Goal: Navigation & Orientation: Find specific page/section

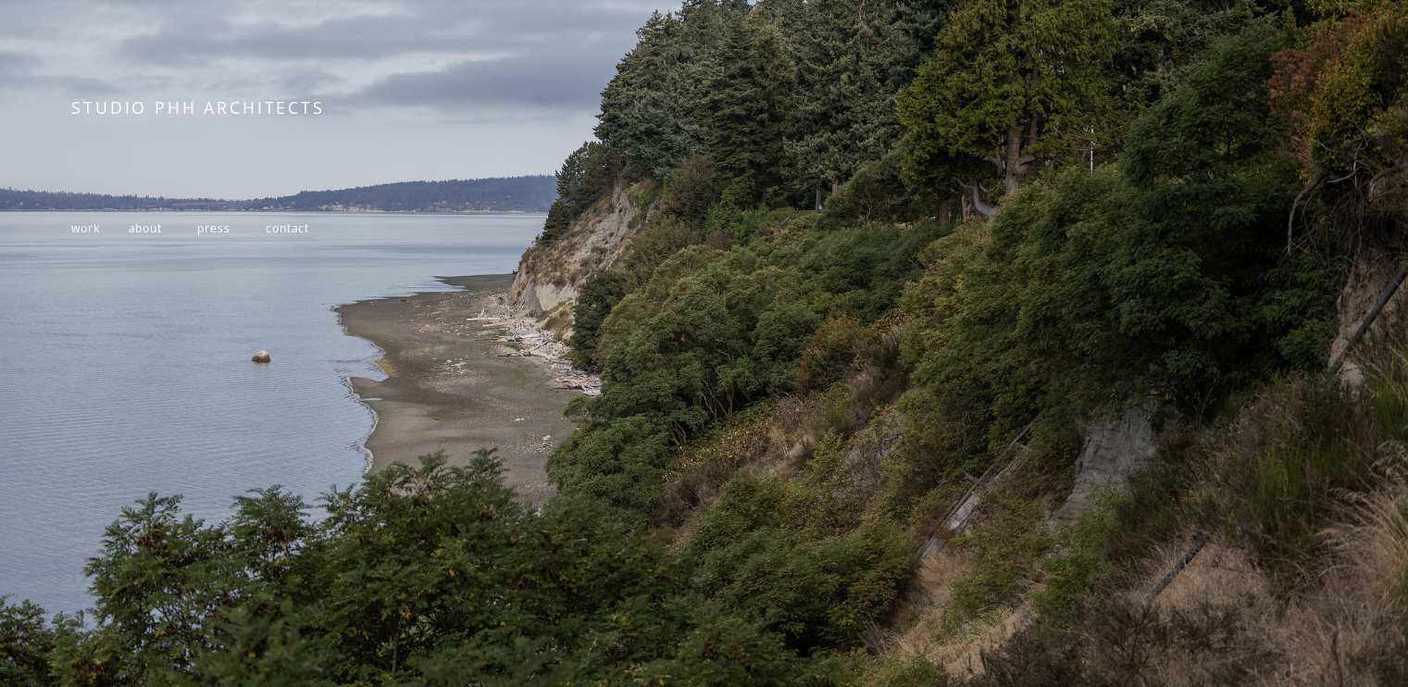
scroll to position [301, 0]
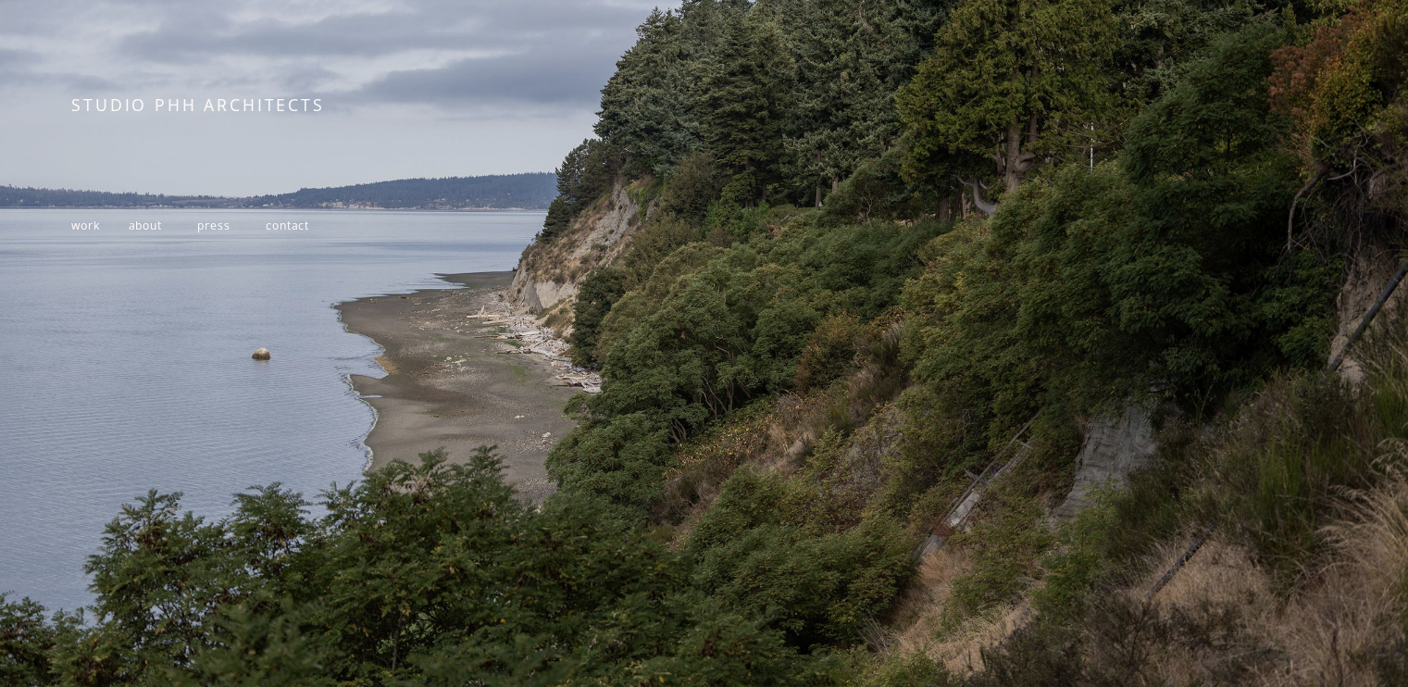
click at [85, 226] on span "work" at bounding box center [85, 226] width 28 height 16
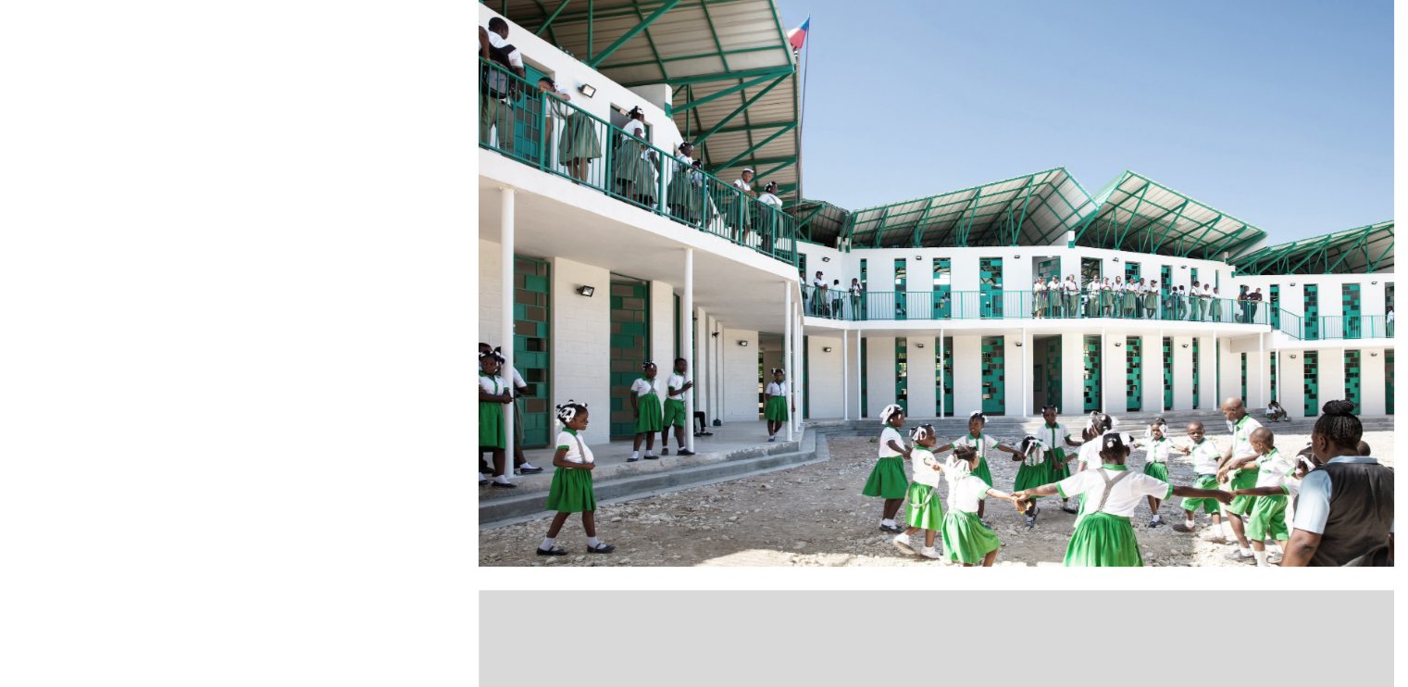
scroll to position [741, 0]
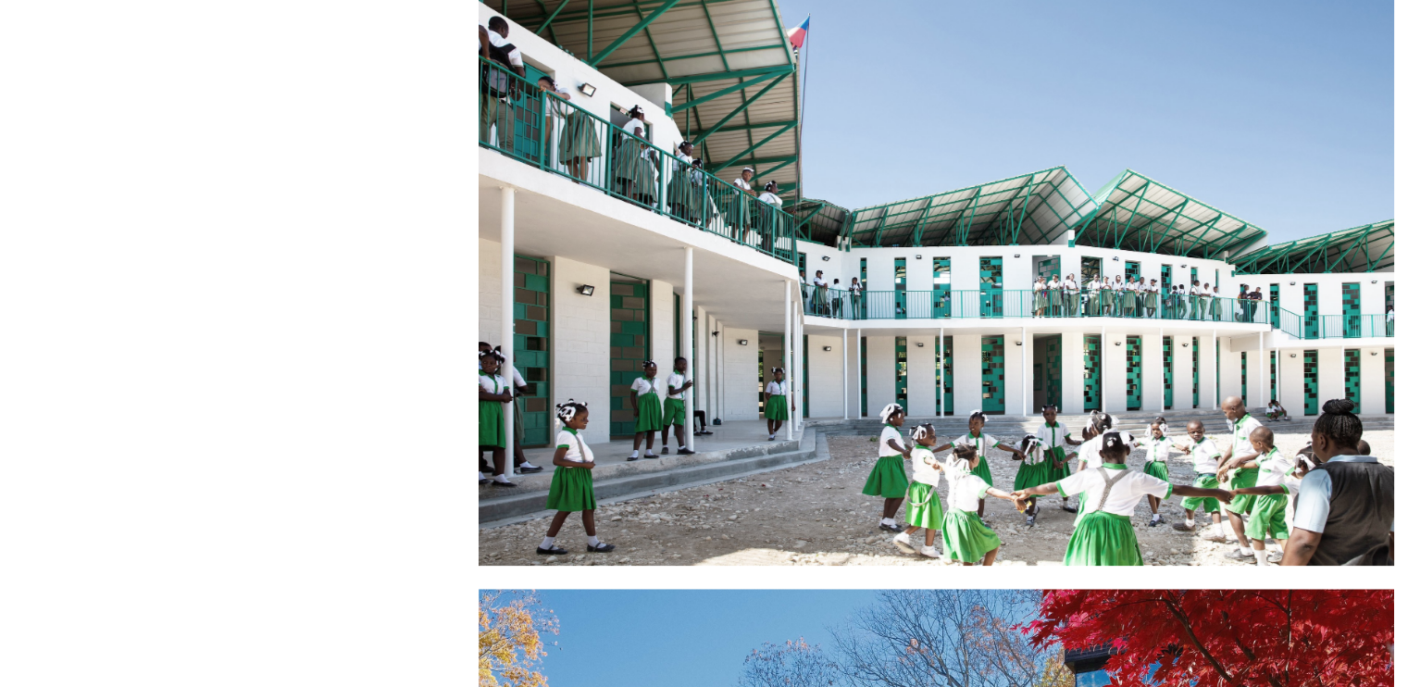
click at [797, 220] on div at bounding box center [936, 260] width 915 height 611
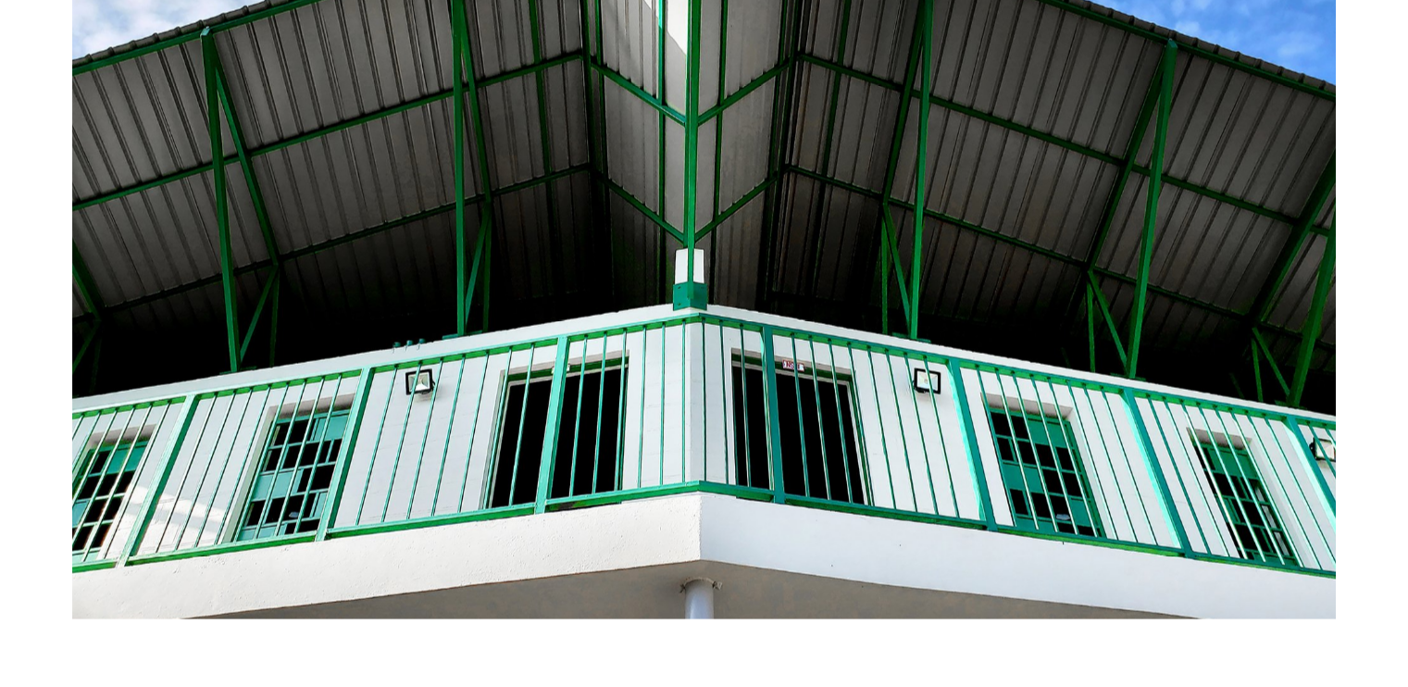
scroll to position [3698, 0]
